Goal: Find specific page/section: Find specific page/section

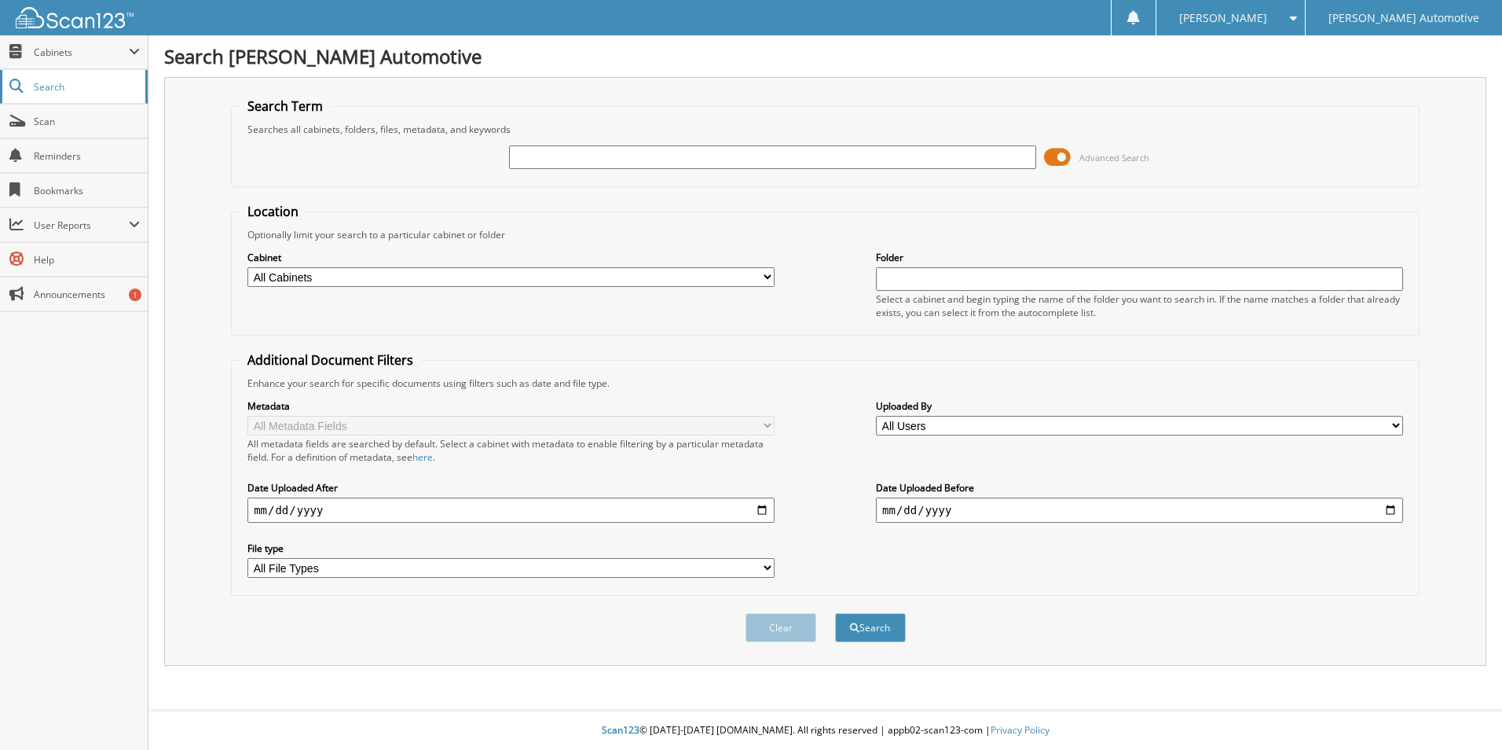
click at [60, 96] on link "Search" at bounding box center [74, 87] width 148 height 34
type input "[US_VEHICLE_IDENTIFICATION_NUMBER]"
click at [887, 631] on button "Search" at bounding box center [870, 627] width 71 height 29
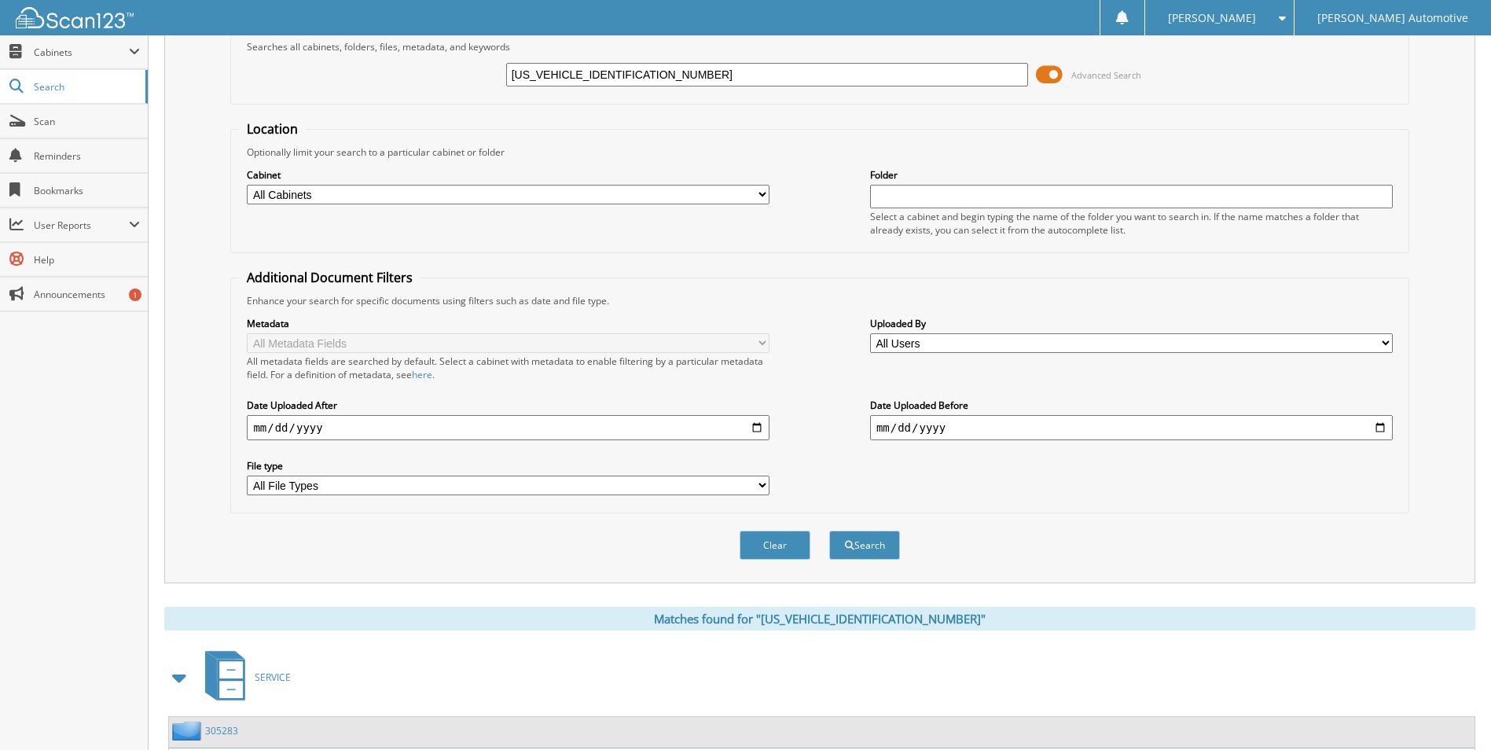
scroll to position [475, 0]
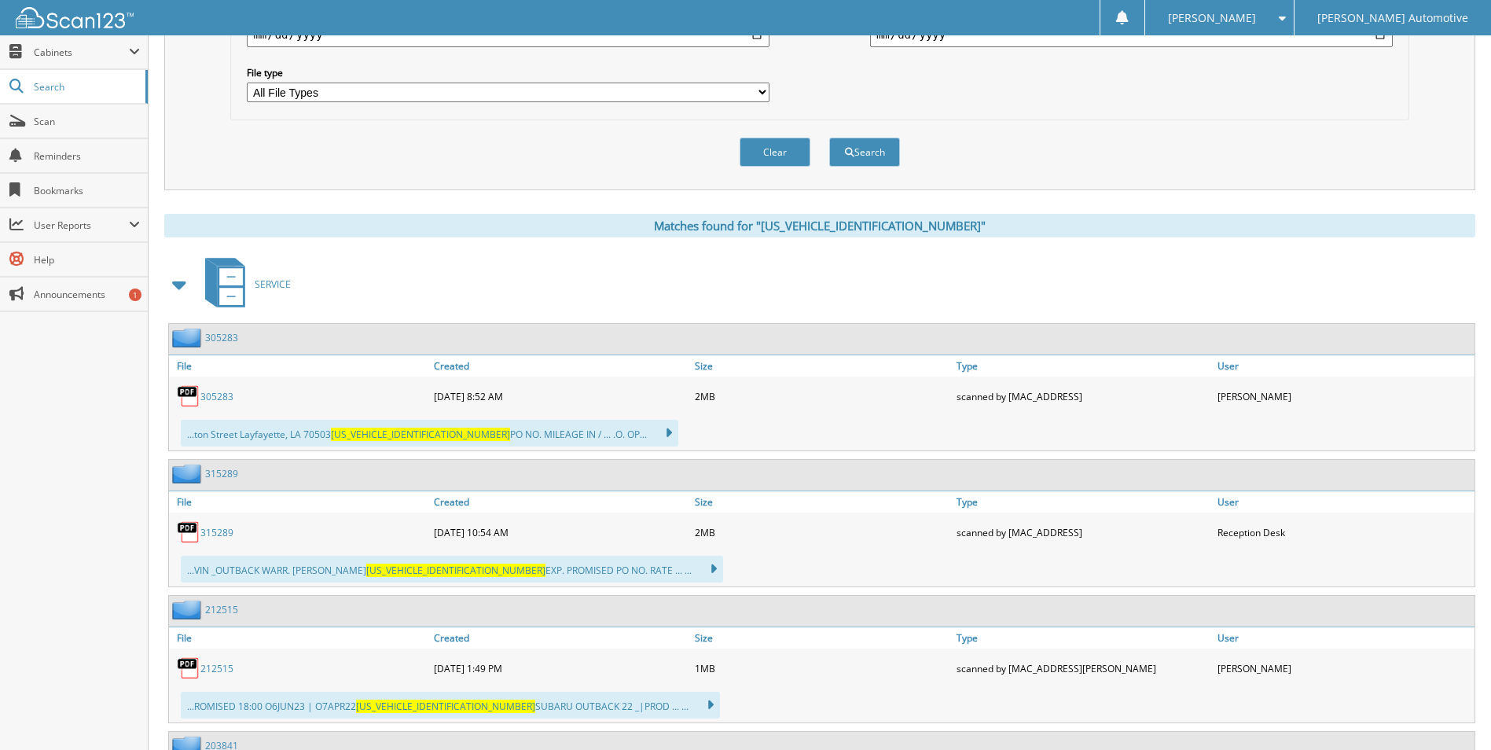
click at [182, 288] on span at bounding box center [180, 284] width 22 height 28
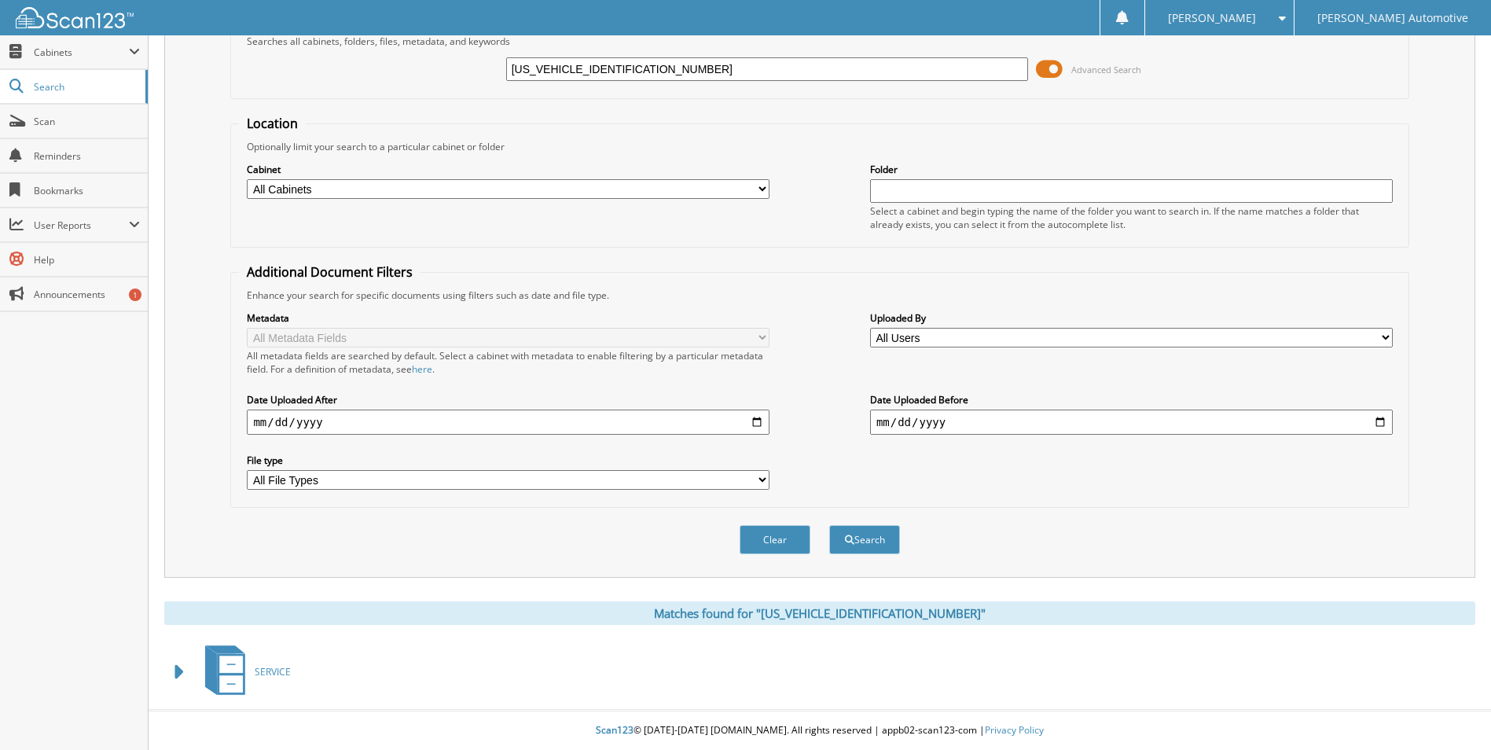
scroll to position [89, 0]
click at [173, 678] on span at bounding box center [180, 672] width 22 height 28
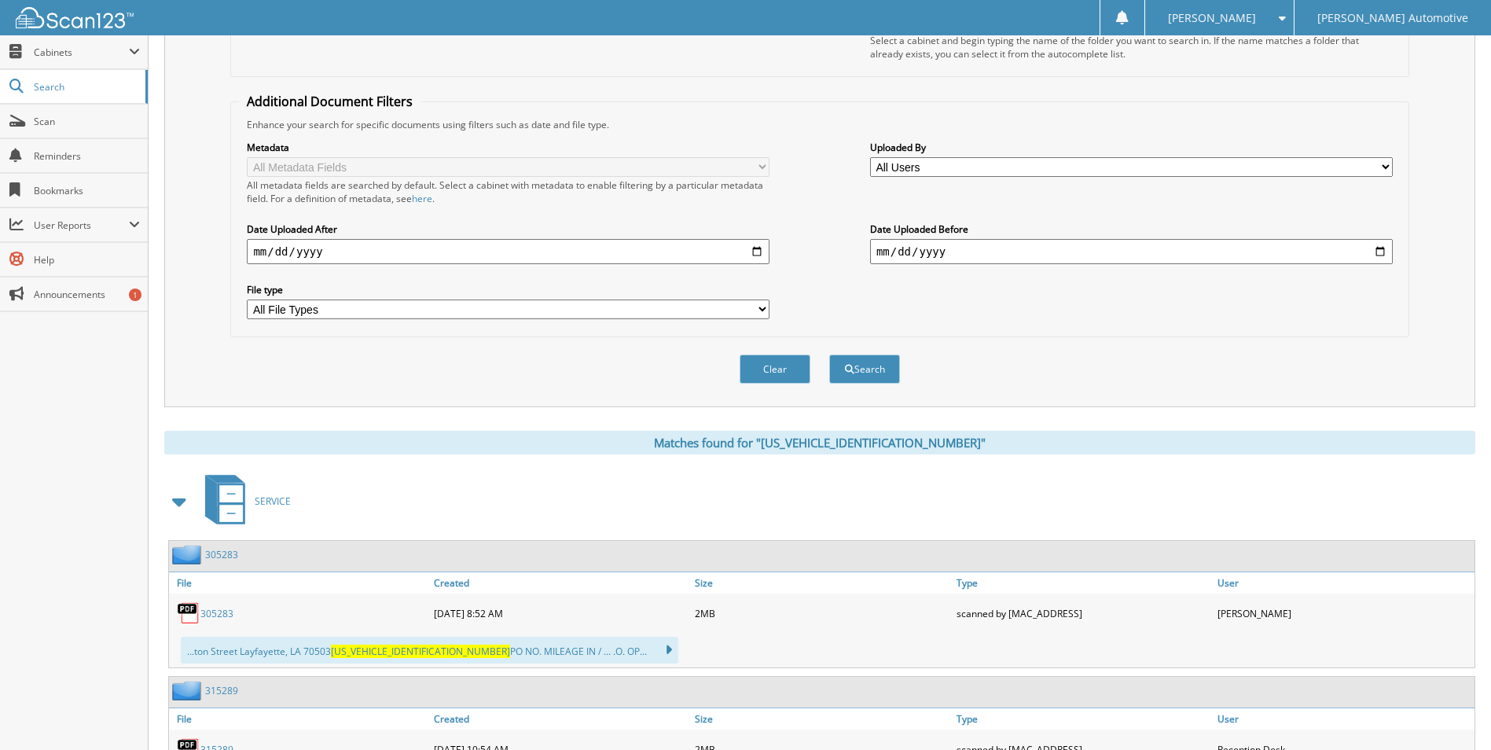
scroll to position [4, 0]
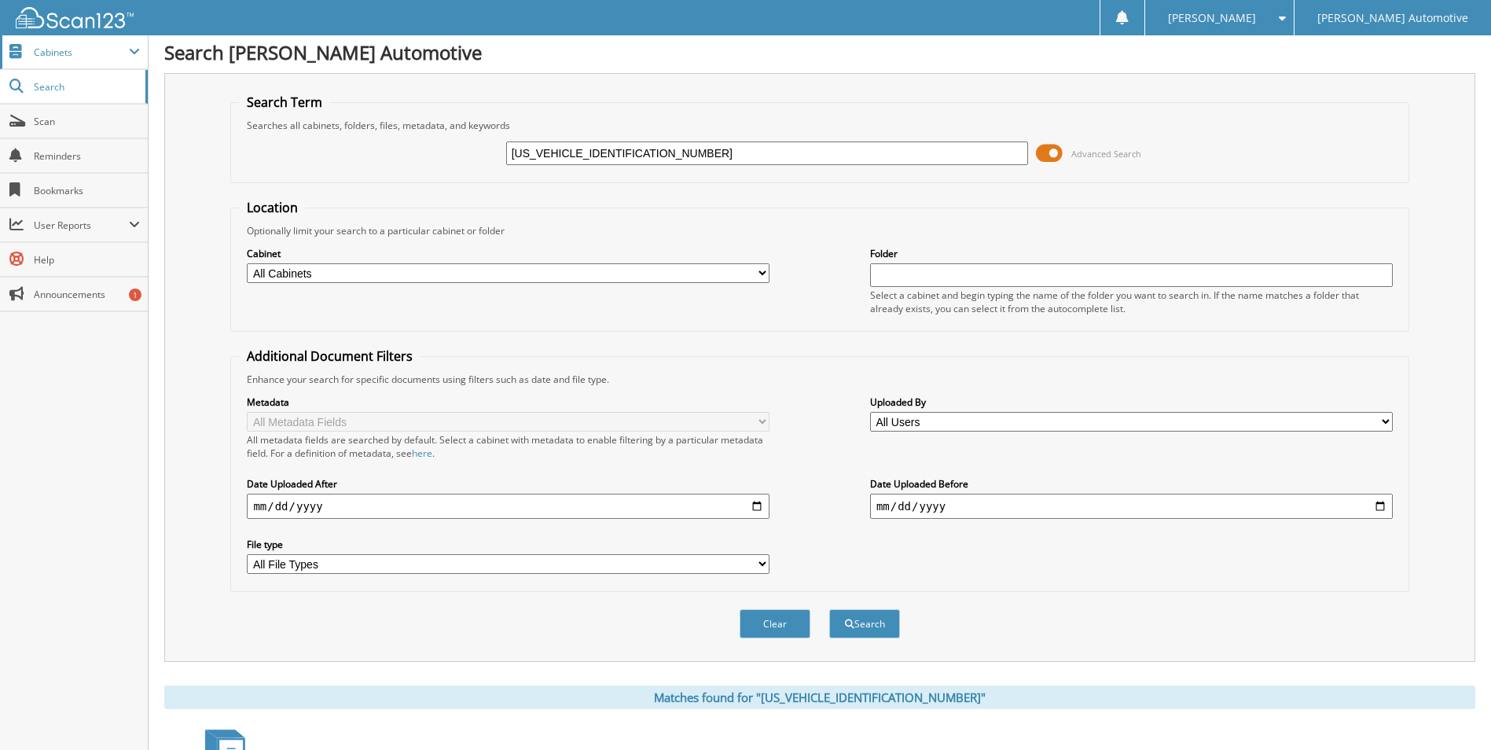
click at [134, 49] on span at bounding box center [134, 52] width 11 height 13
click at [89, 162] on link "Search" at bounding box center [74, 155] width 148 height 34
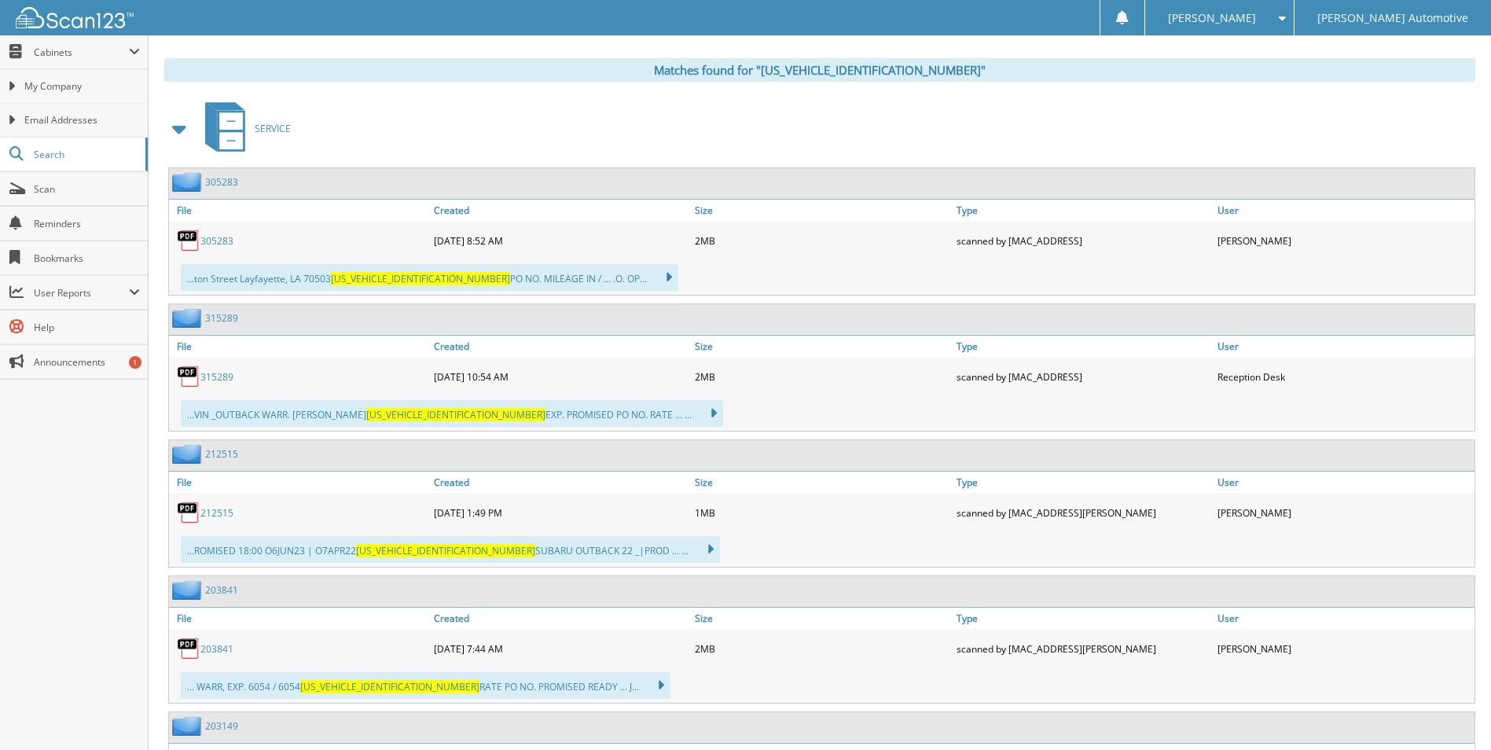
scroll to position [1014, 0]
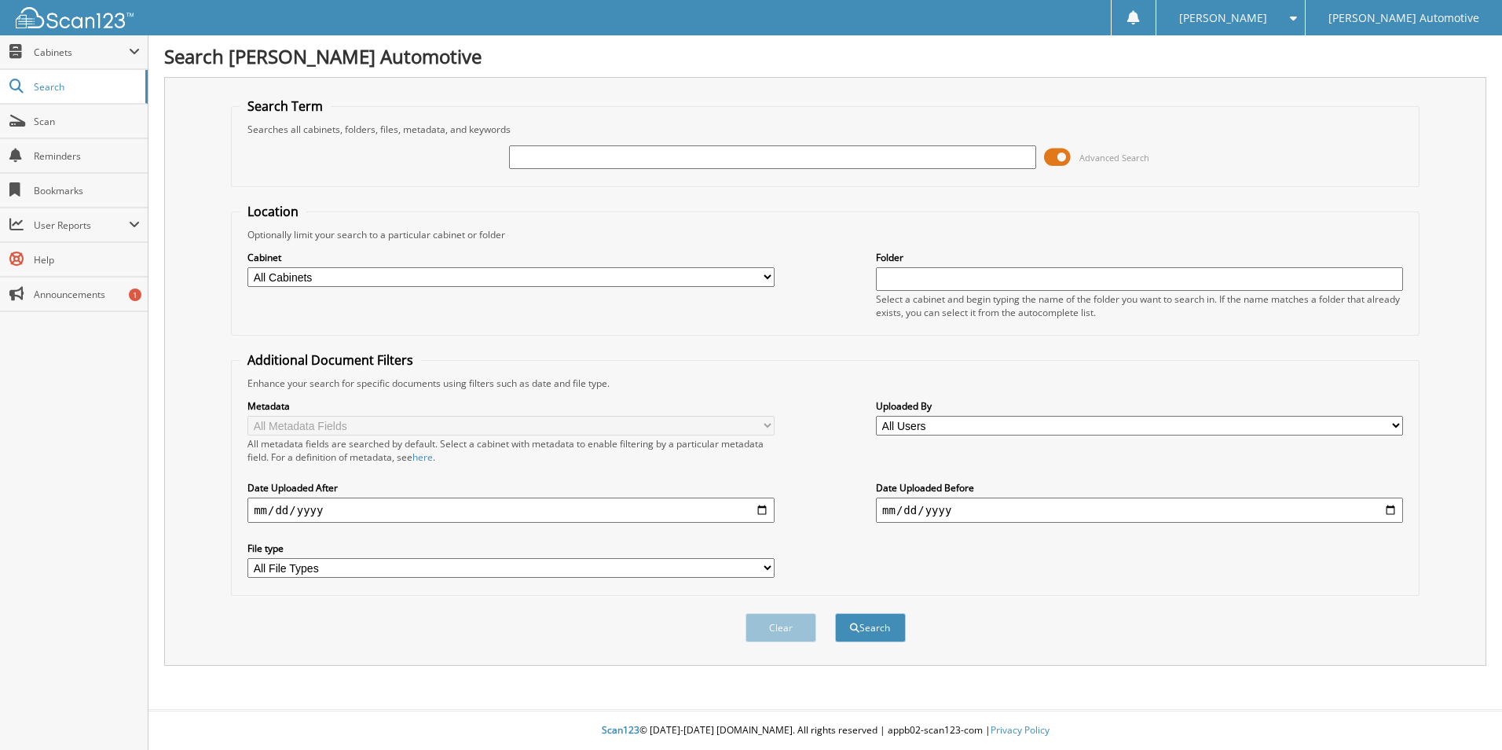
click at [592, 152] on input "text" at bounding box center [772, 157] width 527 height 24
type input "[US_VEHICLE_IDENTIFICATION_NUMBER]"
click at [888, 634] on button "Search" at bounding box center [870, 627] width 71 height 29
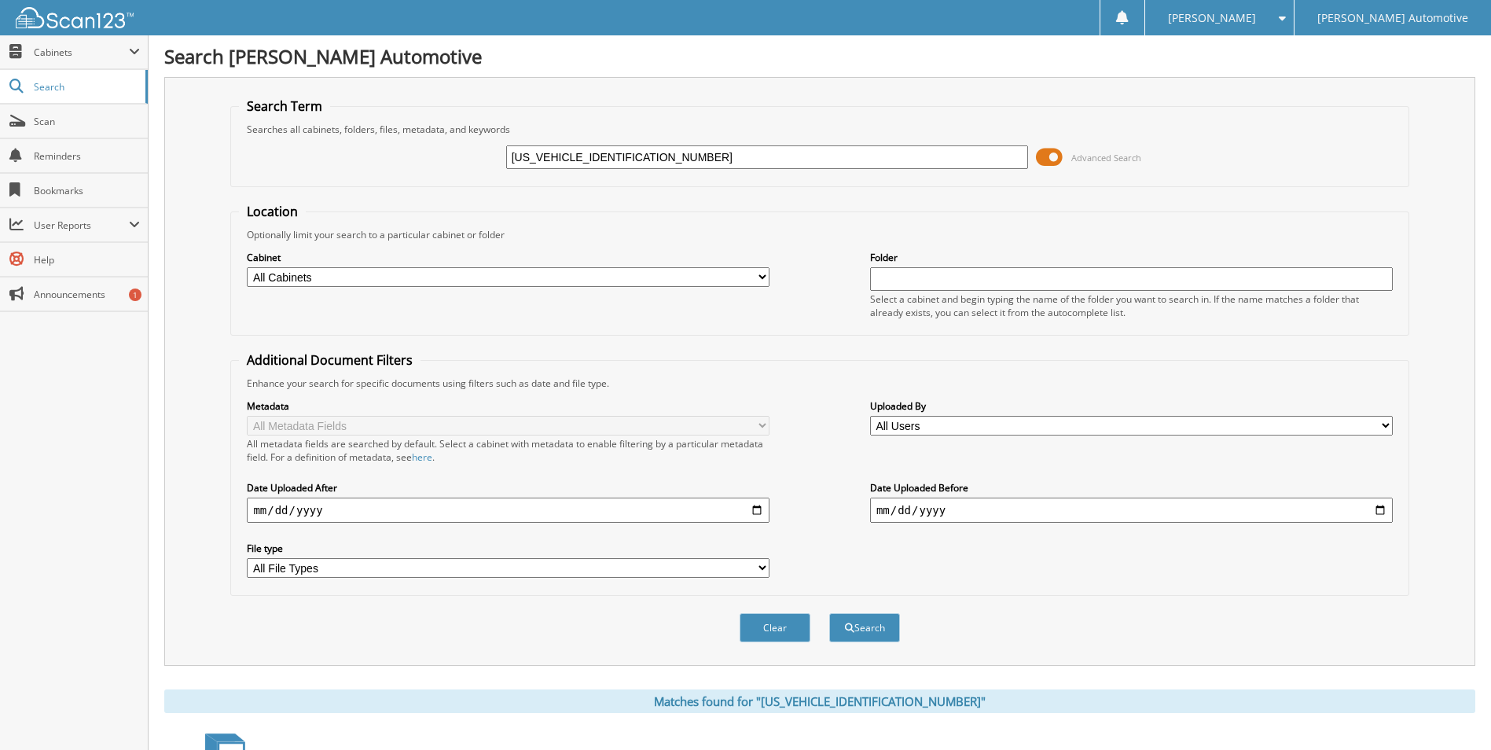
click at [1286, 19] on span at bounding box center [1278, 18] width 15 height 11
drag, startPoint x: 90, startPoint y: 619, endPoint x: 174, endPoint y: 584, distance: 90.5
click at [90, 618] on div "Close Cabinets My Company Email Addresses Search Scan" at bounding box center [74, 392] width 149 height 714
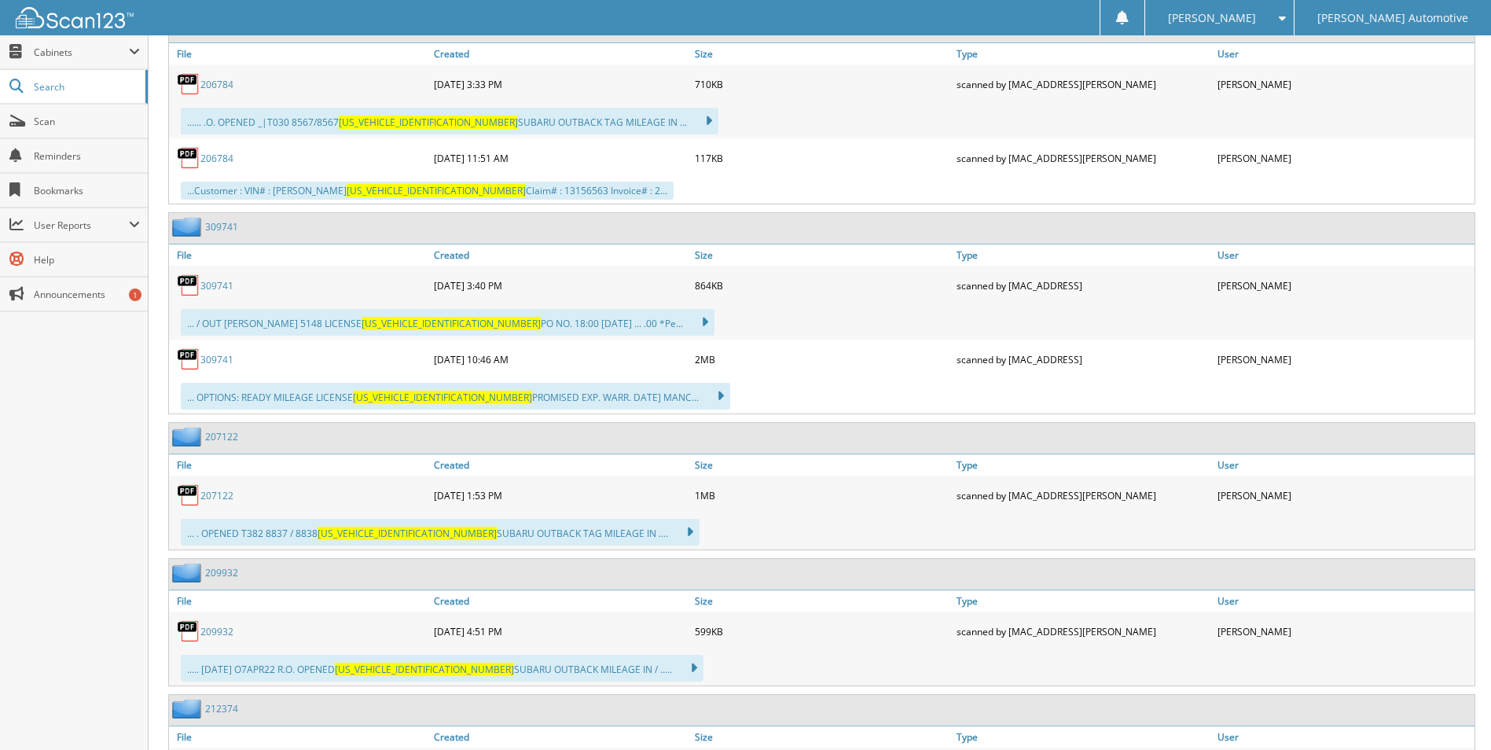
scroll to position [3068, 0]
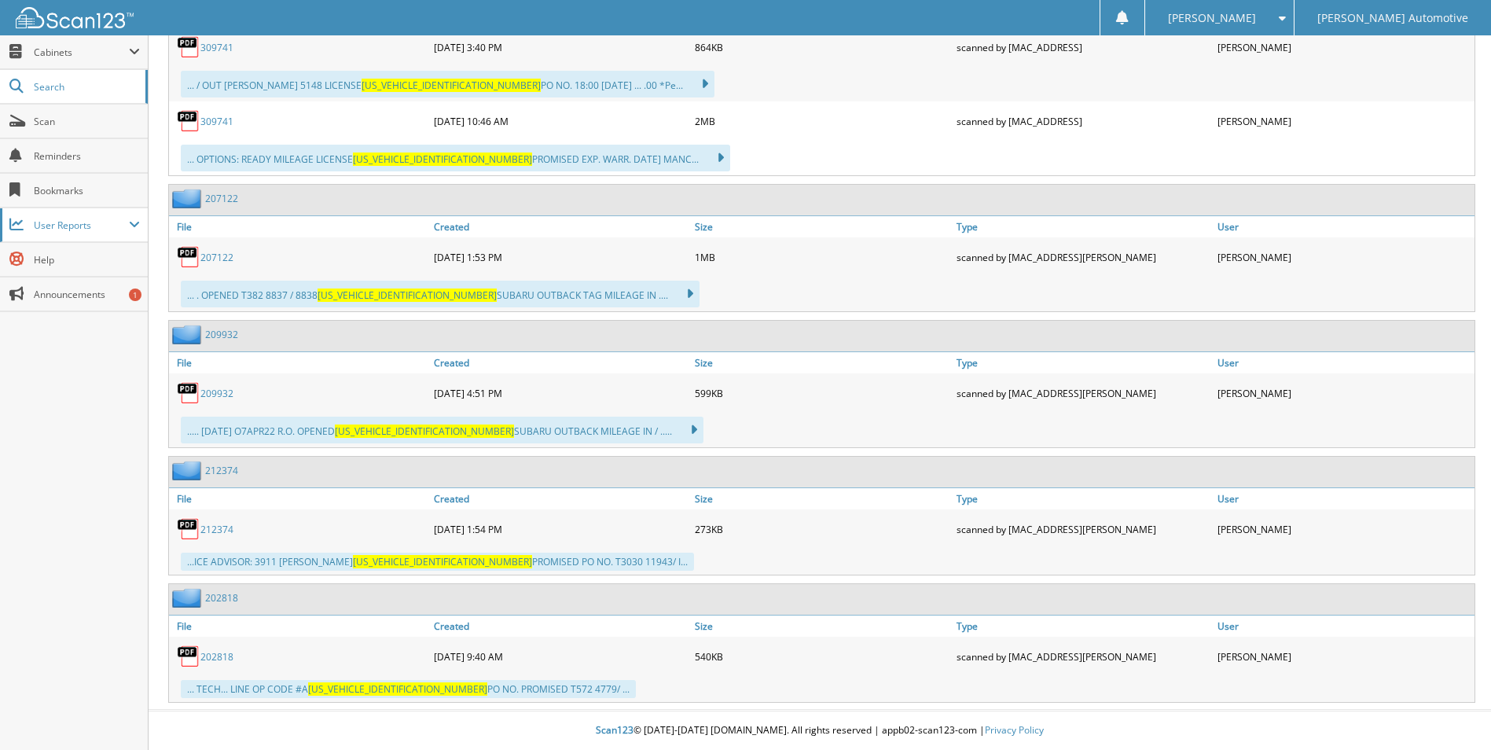
click at [130, 223] on span at bounding box center [134, 224] width 11 height 13
click at [33, 49] on span "Cabinets" at bounding box center [74, 52] width 148 height 34
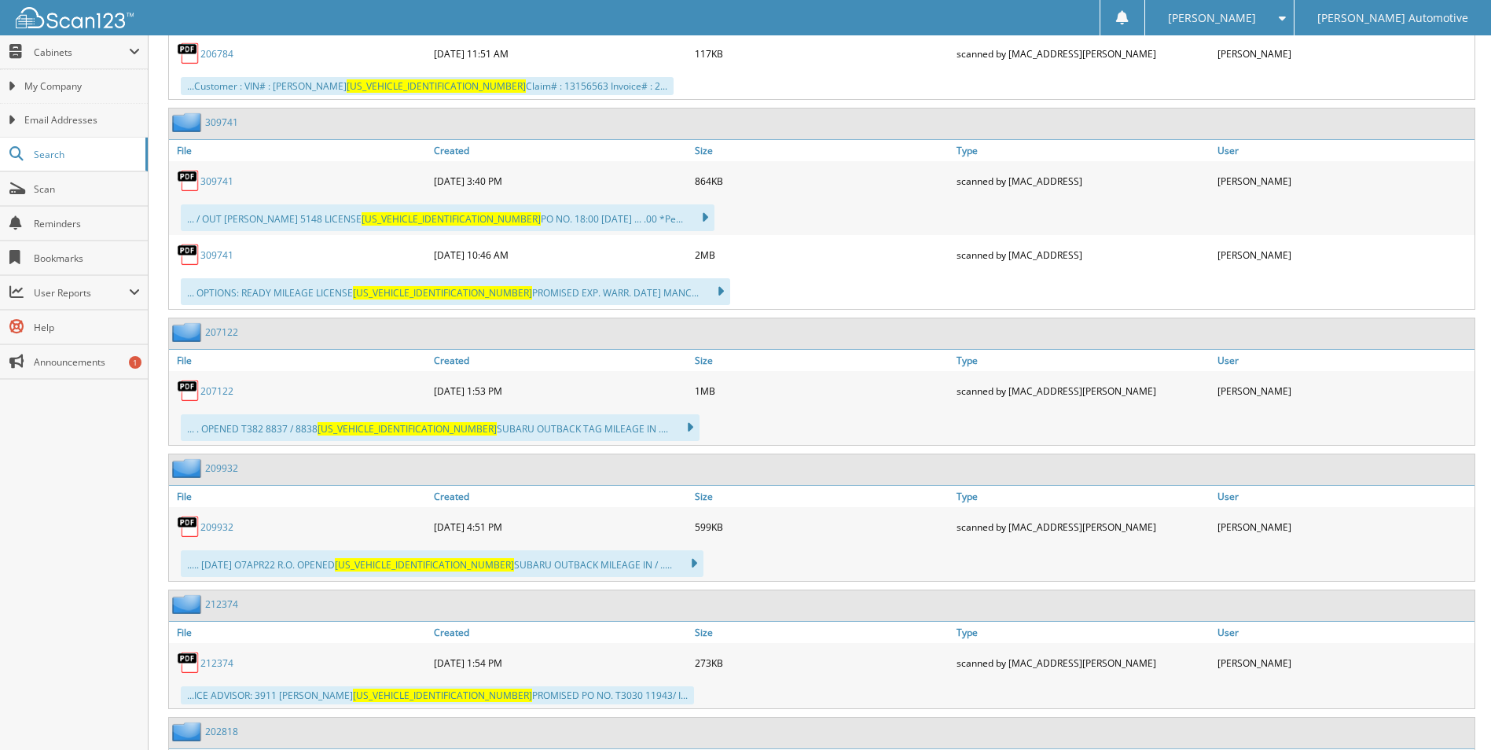
scroll to position [2676, 0]
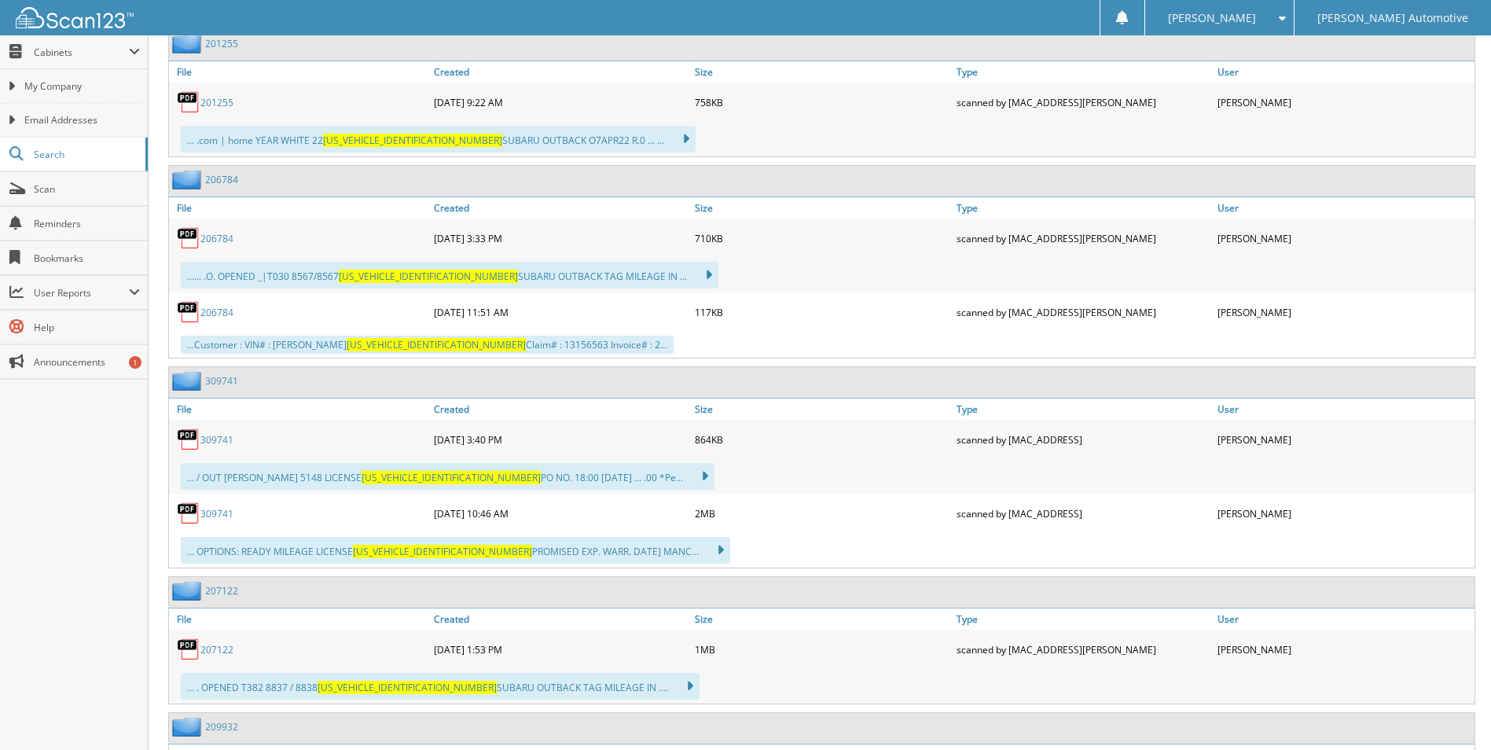
click at [1128, 24] on div at bounding box center [1122, 18] width 13 height 14
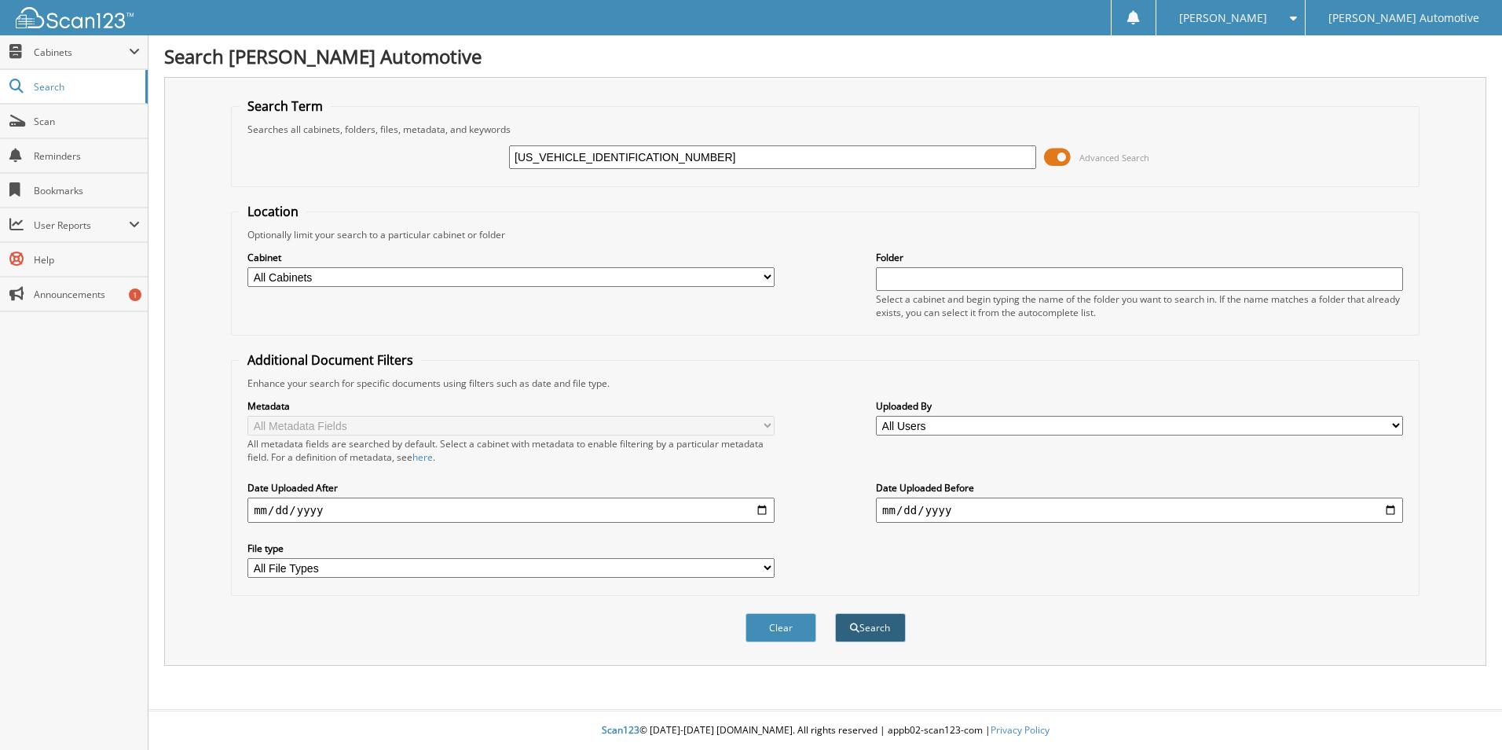
type input "[US_VEHICLE_IDENTIFICATION_NUMBER]"
click at [879, 625] on button "Search" at bounding box center [870, 627] width 71 height 29
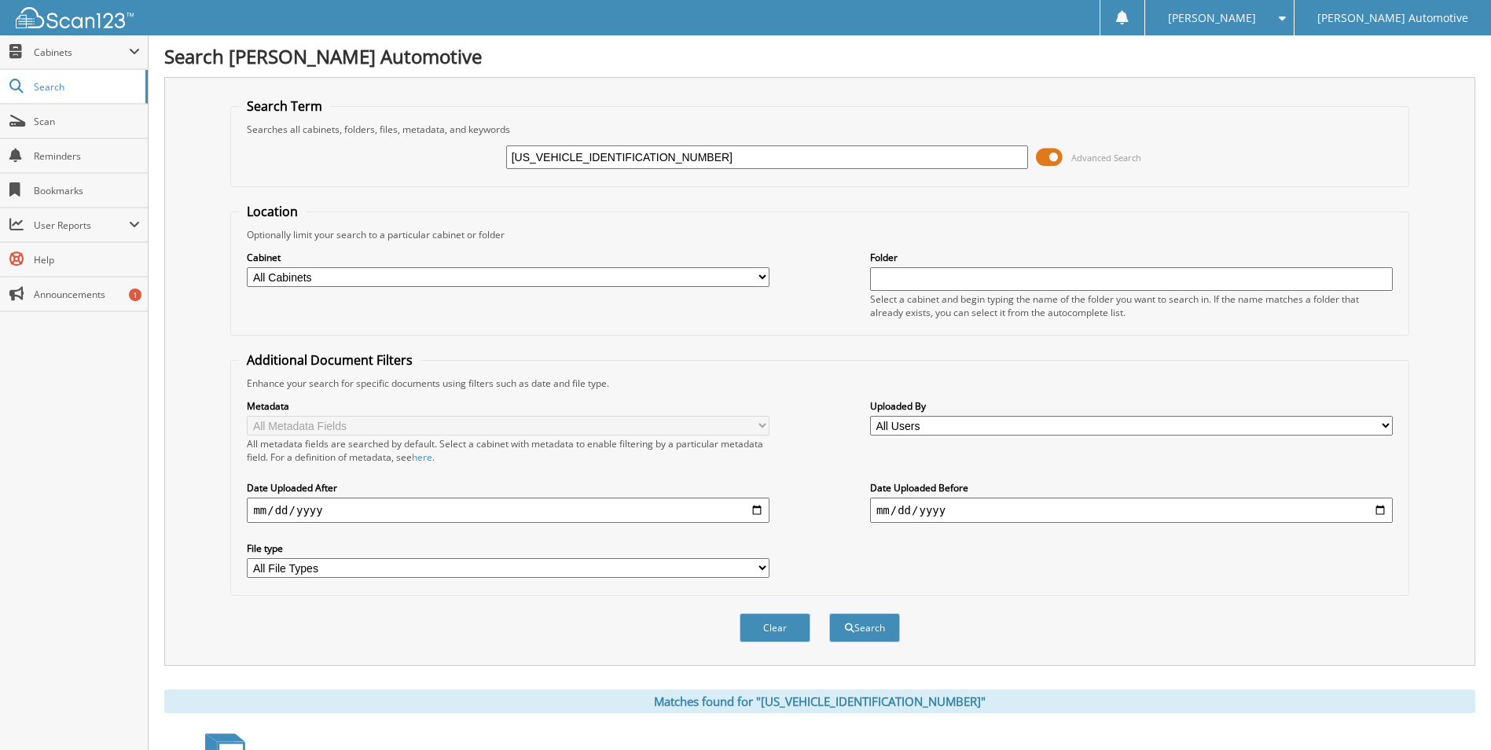
click at [604, 282] on select "All Cabinets CAR DEALS SERVICE Needs Filing" at bounding box center [508, 277] width 523 height 20
select select "3345"
click at [247, 267] on select "All Cabinets CAR DEALS SERVICE Needs Filing" at bounding box center [508, 277] width 523 height 20
click at [873, 631] on button "Search" at bounding box center [864, 627] width 71 height 29
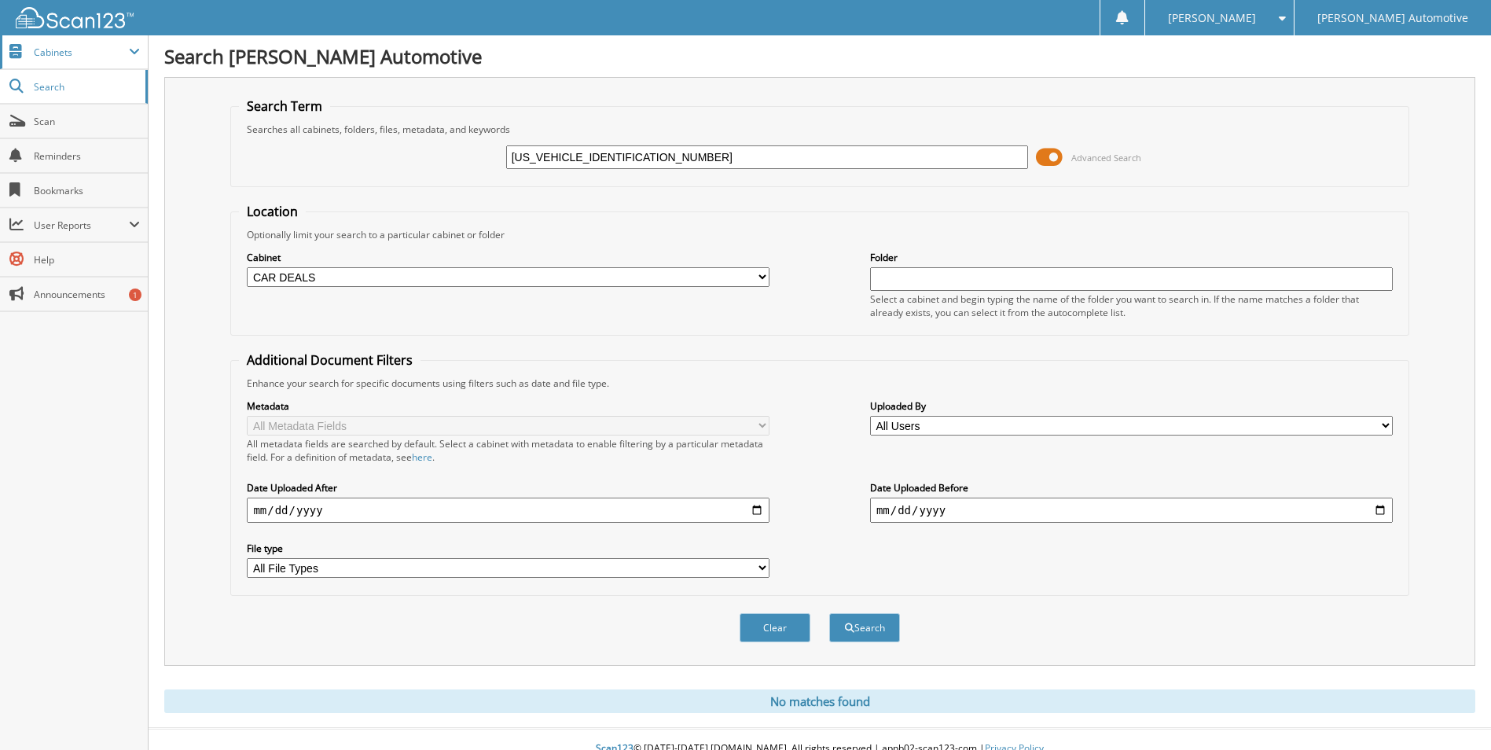
click at [68, 54] on span "Cabinets" at bounding box center [81, 52] width 95 height 13
click at [1225, 149] on div "[US_VEHICLE_IDENTIFICATION_NUMBER] Advanced Search" at bounding box center [819, 157] width 1161 height 42
